Goal: Transaction & Acquisition: Purchase product/service

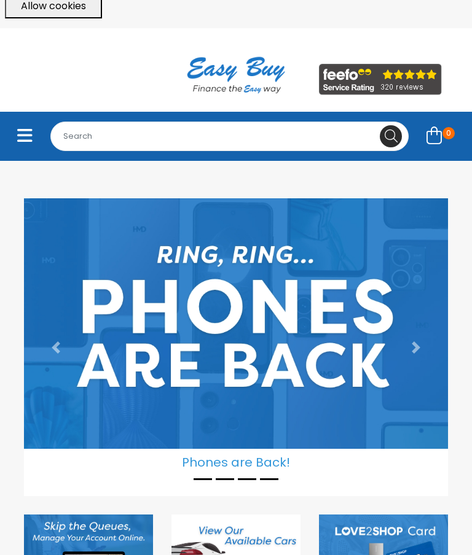
scroll to position [35, 0]
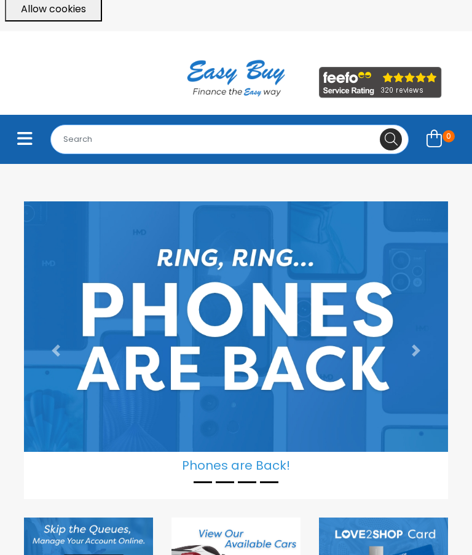
click at [286, 125] on input "Search for..." at bounding box center [229, 139] width 358 height 29
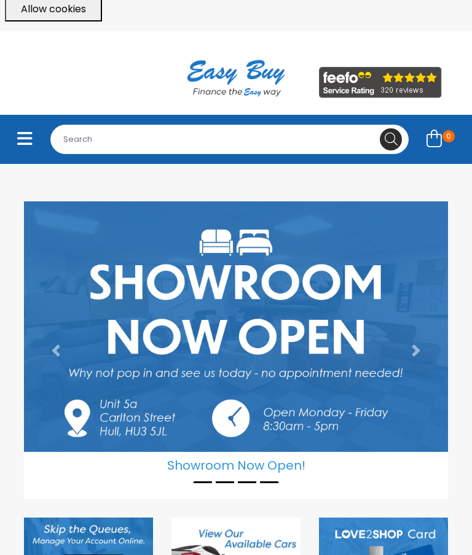
click at [34, 135] on button "Toggle navigation" at bounding box center [24, 140] width 31 height 28
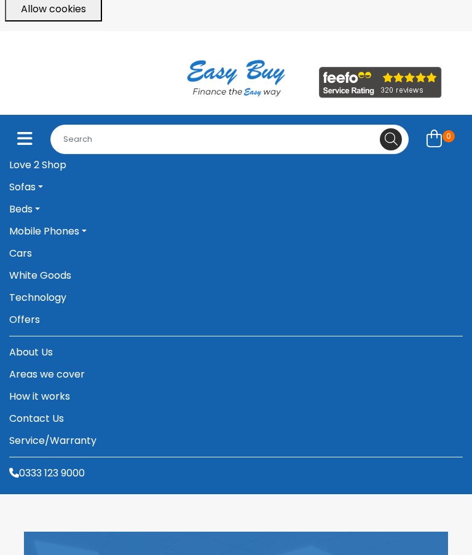
click at [23, 265] on link "White Goods" at bounding box center [235, 276] width 453 height 22
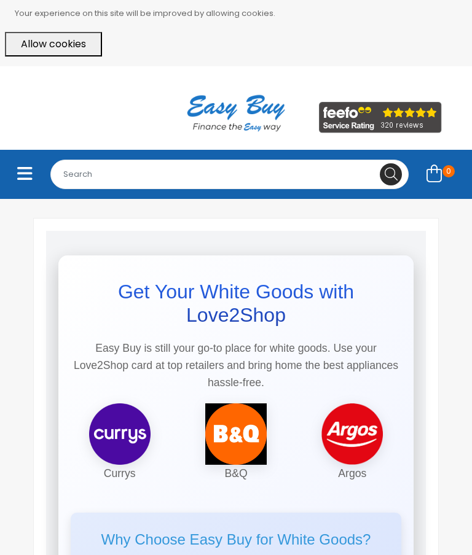
click at [17, 181] on button "Toggle navigation" at bounding box center [24, 175] width 31 height 28
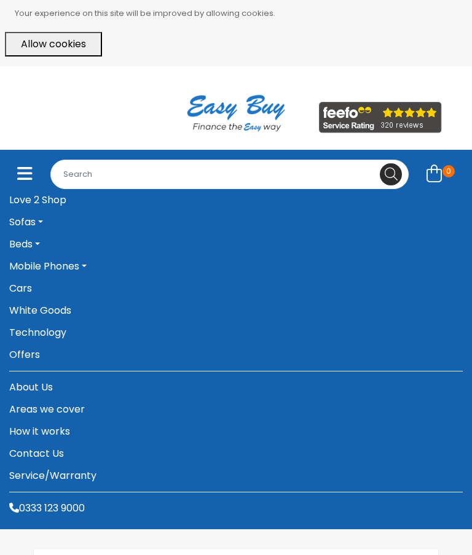
click at [22, 282] on link "Cars" at bounding box center [235, 289] width 453 height 22
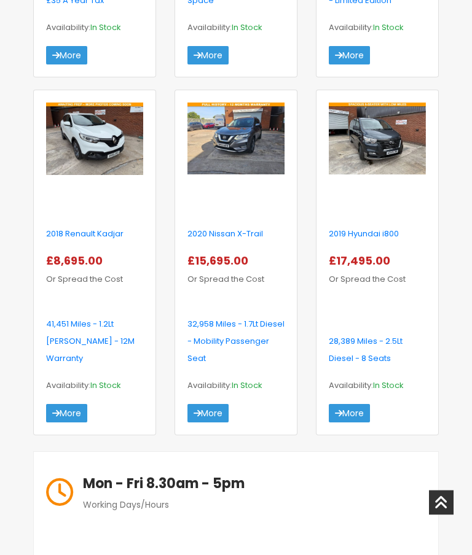
scroll to position [815, 0]
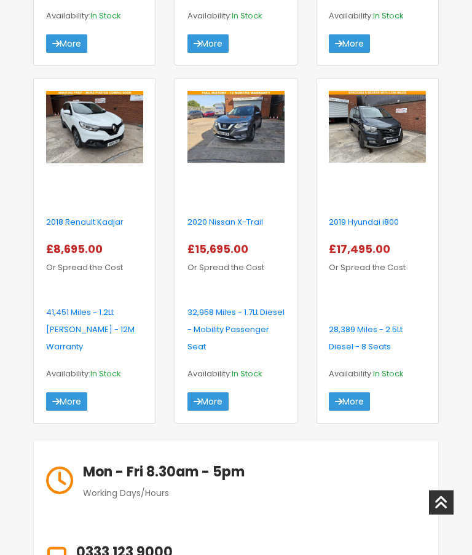
click at [62, 270] on div "2018 Renault Kadjar £8,695.00 More" at bounding box center [95, 307] width 116 height 210
click at [65, 165] on img at bounding box center [94, 128] width 97 height 73
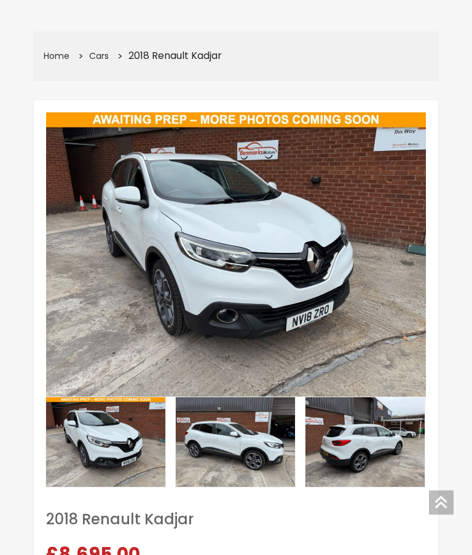
scroll to position [210, 0]
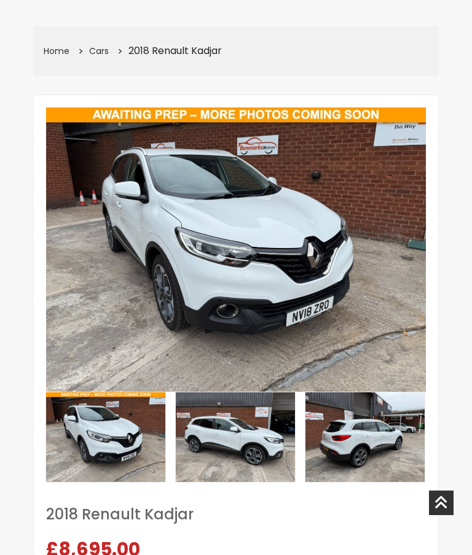
click at [273, 440] on img at bounding box center [235, 438] width 119 height 90
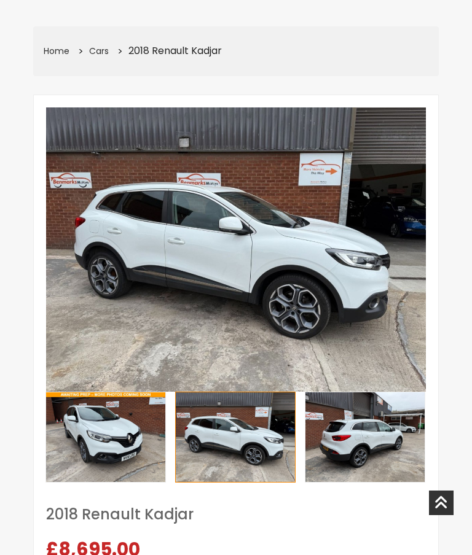
click at [383, 444] on img at bounding box center [364, 438] width 119 height 90
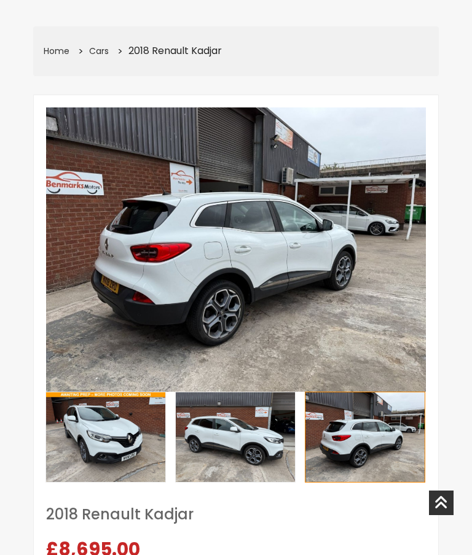
click at [420, 489] on icon at bounding box center [420, 489] width 0 height 0
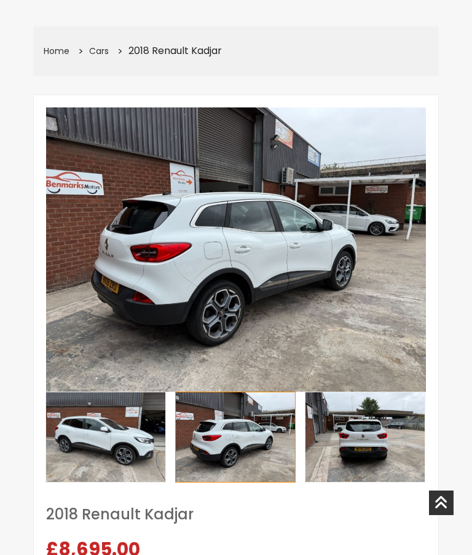
click at [420, 489] on icon at bounding box center [420, 489] width 0 height 0
click at [420, 489] on div at bounding box center [420, 489] width 0 height 0
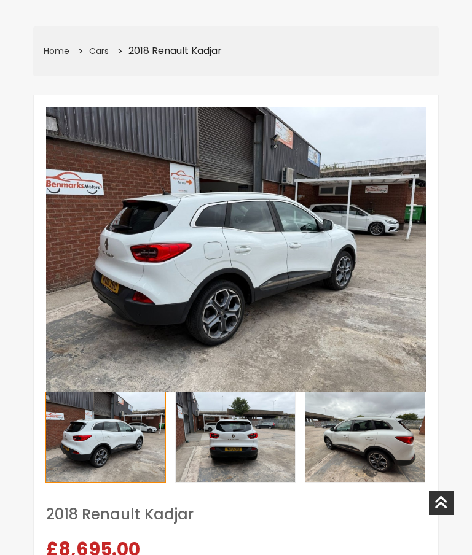
click at [420, 489] on div at bounding box center [420, 489] width 0 height 0
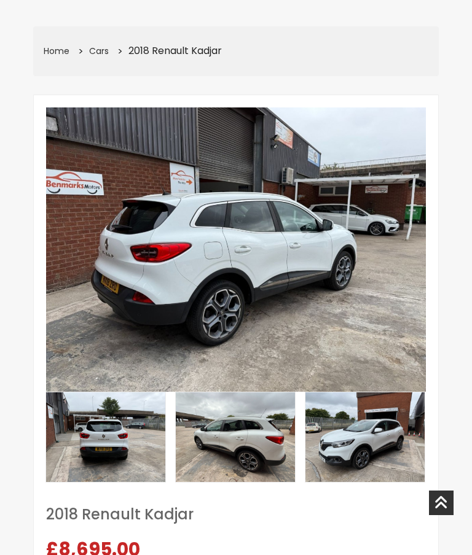
click at [91, 435] on img at bounding box center [105, 438] width 119 height 90
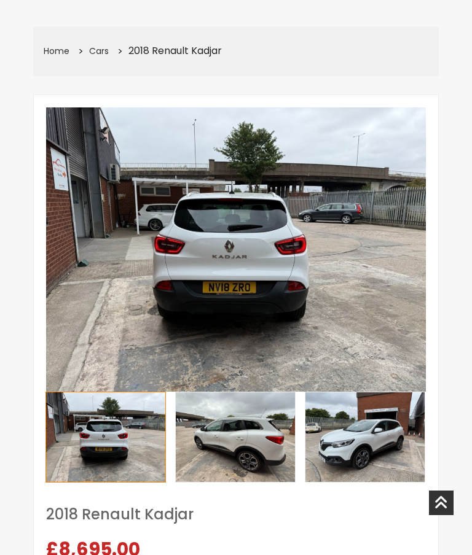
click at [256, 442] on img at bounding box center [235, 438] width 119 height 90
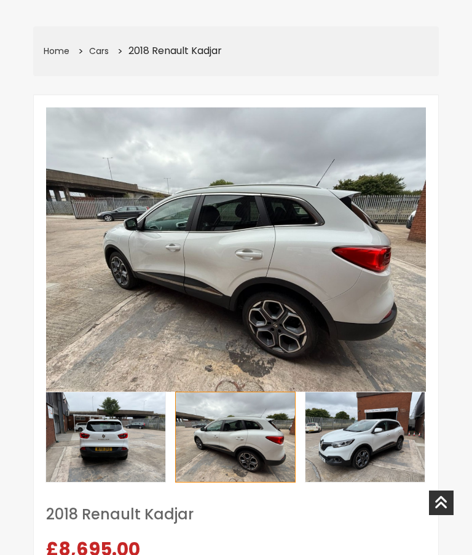
click at [360, 438] on img at bounding box center [364, 438] width 119 height 90
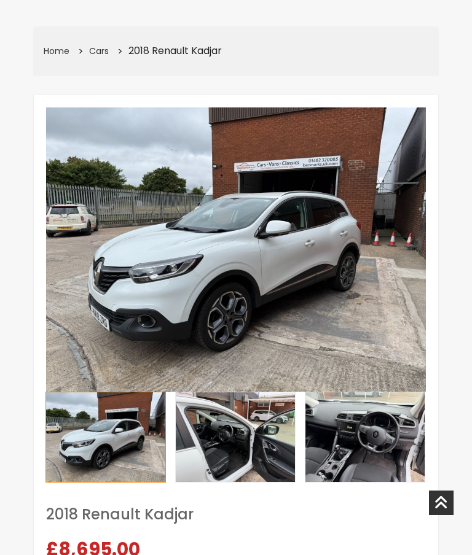
click at [271, 461] on img at bounding box center [235, 438] width 119 height 90
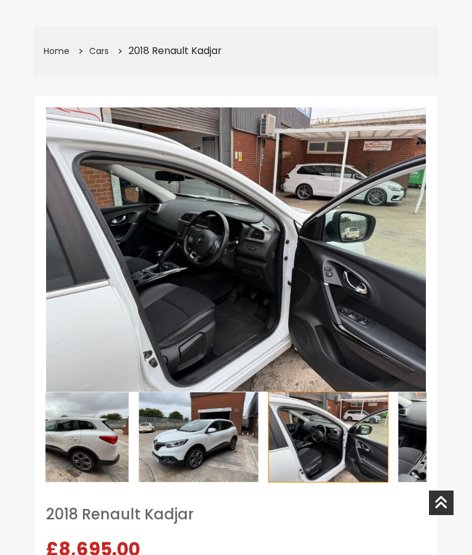
scroll to position [210, 0]
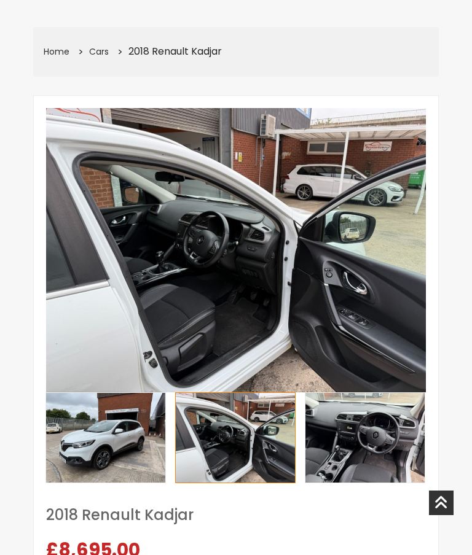
click at [374, 436] on img at bounding box center [364, 438] width 119 height 90
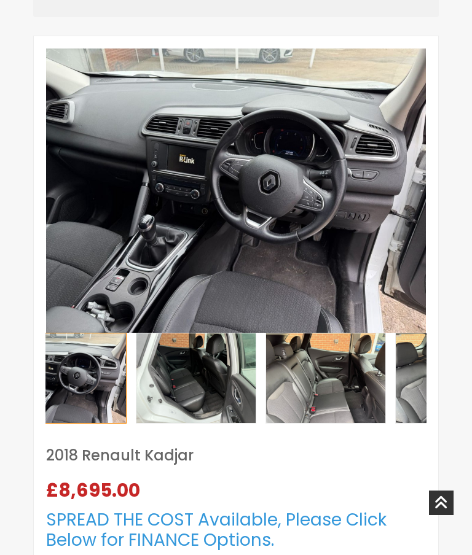
scroll to position [246, 0]
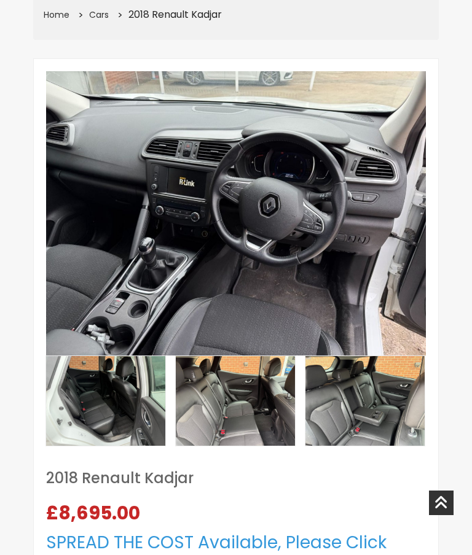
click at [165, 410] on img at bounding box center [105, 401] width 119 height 90
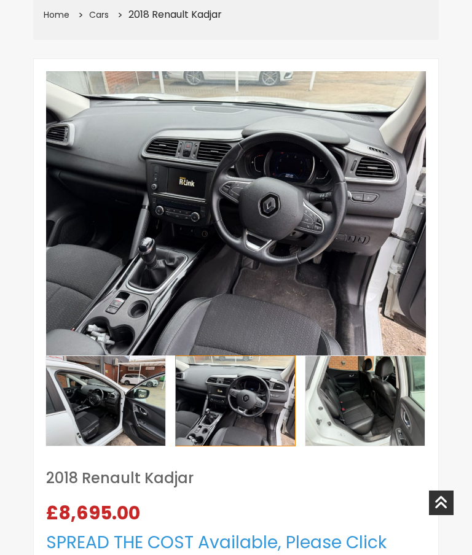
click at [305, 410] on img at bounding box center [364, 401] width 119 height 90
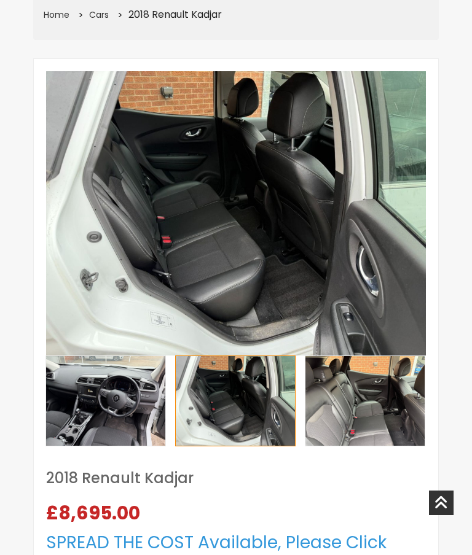
click at [345, 415] on img at bounding box center [364, 401] width 119 height 90
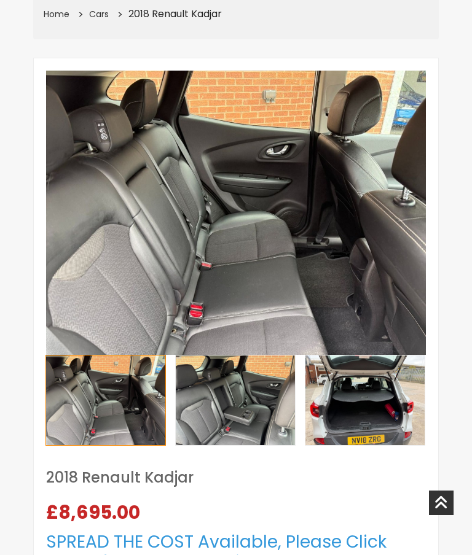
scroll to position [226, 0]
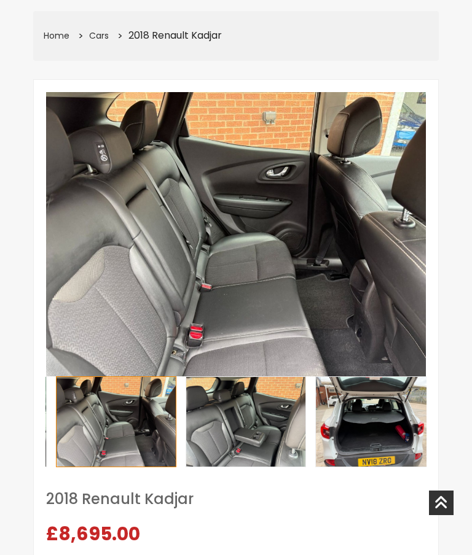
click at [271, 407] on img at bounding box center [245, 422] width 119 height 90
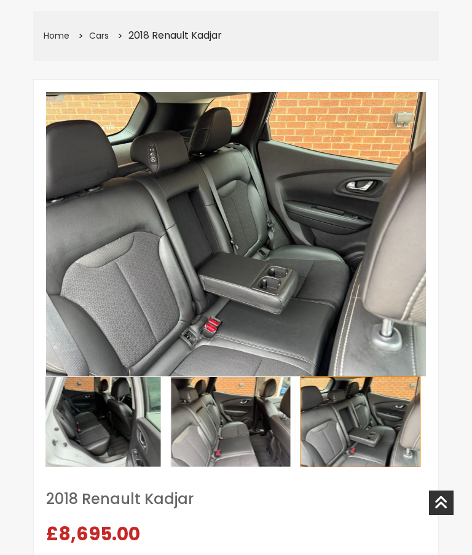
click at [265, 416] on img at bounding box center [230, 422] width 119 height 90
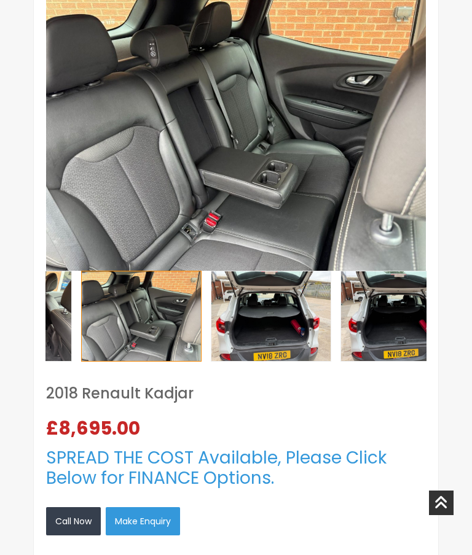
scroll to position [328, 0]
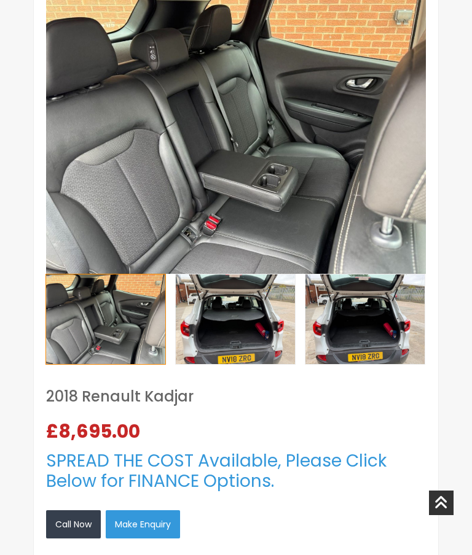
click at [262, 321] on img at bounding box center [235, 320] width 119 height 90
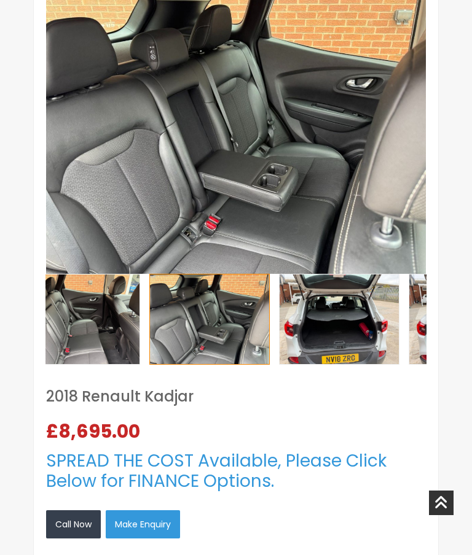
scroll to position [313, 0]
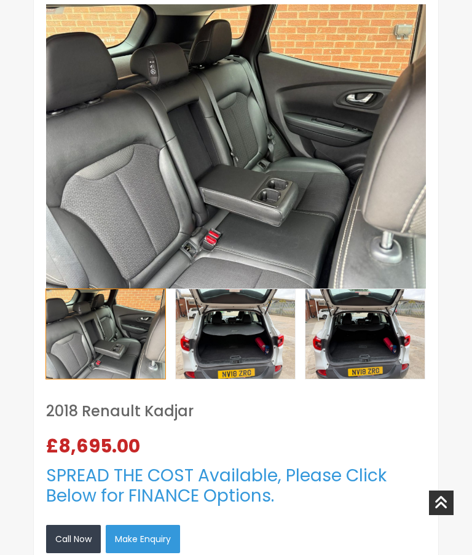
click at [295, 362] on img at bounding box center [235, 334] width 119 height 90
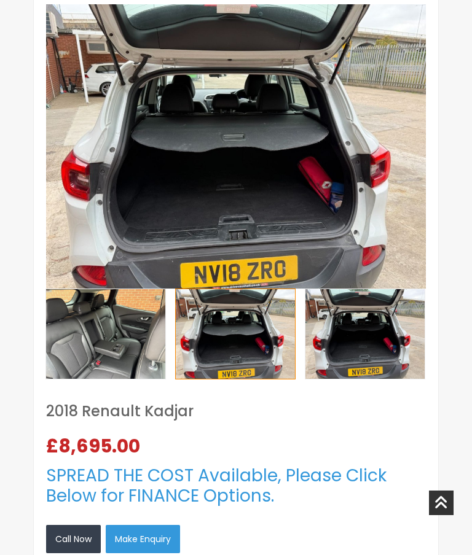
scroll to position [333, 0]
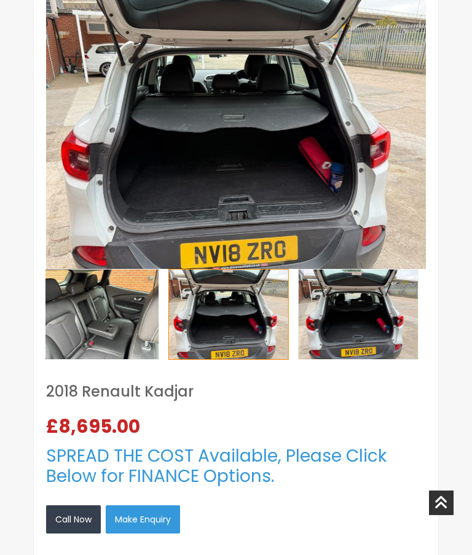
click at [352, 317] on img at bounding box center [358, 315] width 119 height 90
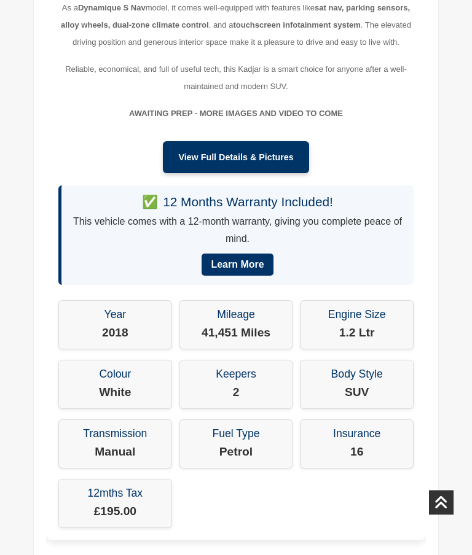
scroll to position [1155, 0]
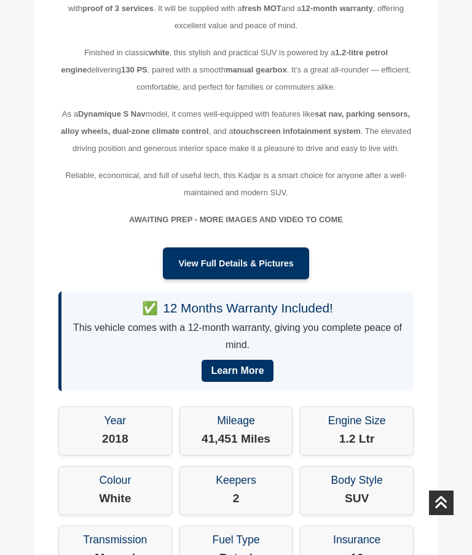
click at [297, 270] on link "View Full Details & Pictures" at bounding box center [236, 264] width 146 height 32
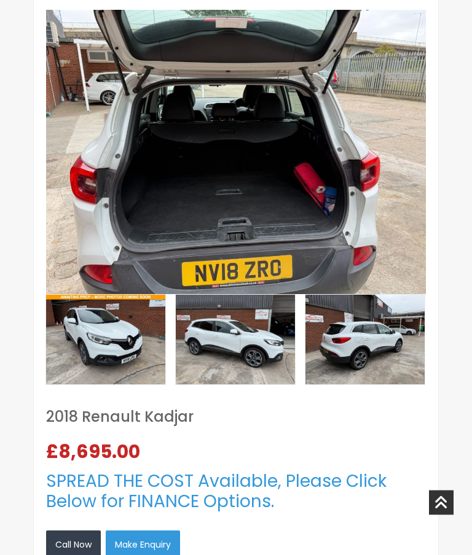
scroll to position [307, 0]
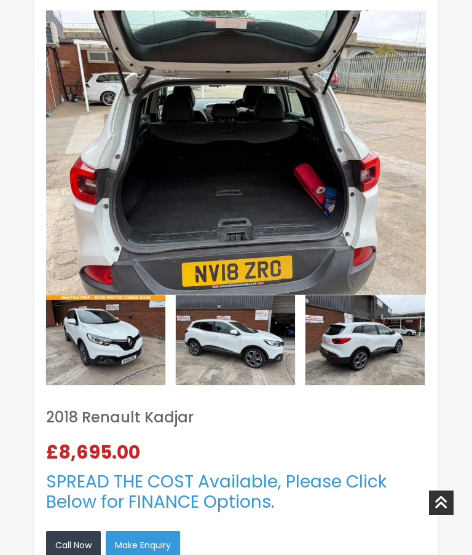
click at [120, 329] on img at bounding box center [105, 341] width 119 height 90
click at [132, 330] on img at bounding box center [105, 341] width 119 height 90
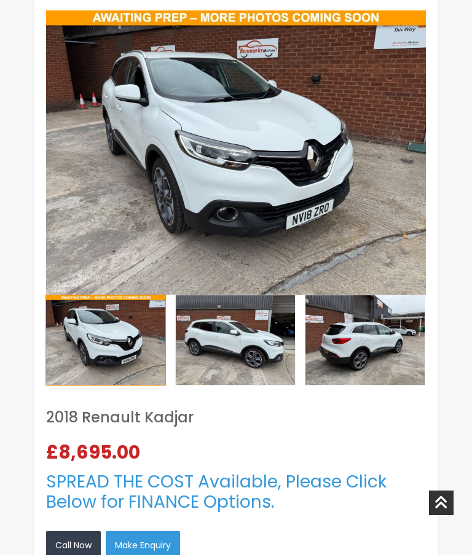
click at [171, 202] on img at bounding box center [236, 152] width 380 height 285
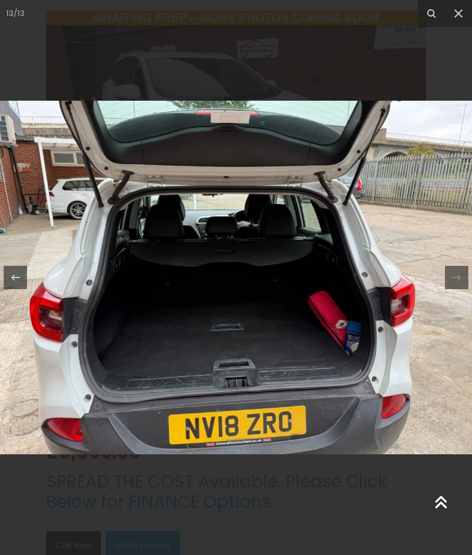
click at [466, 17] on button at bounding box center [458, 13] width 27 height 27
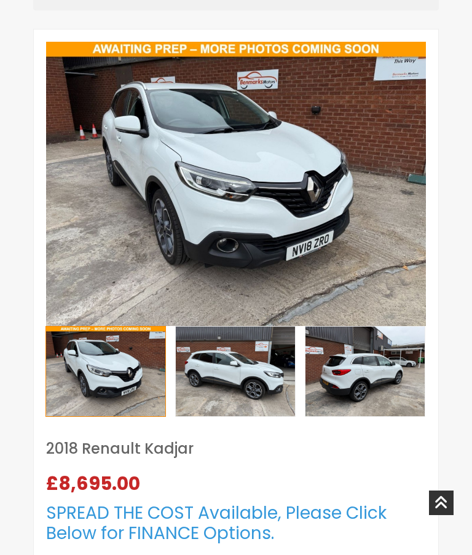
scroll to position [278, 0]
